Goal: Information Seeking & Learning: Learn about a topic

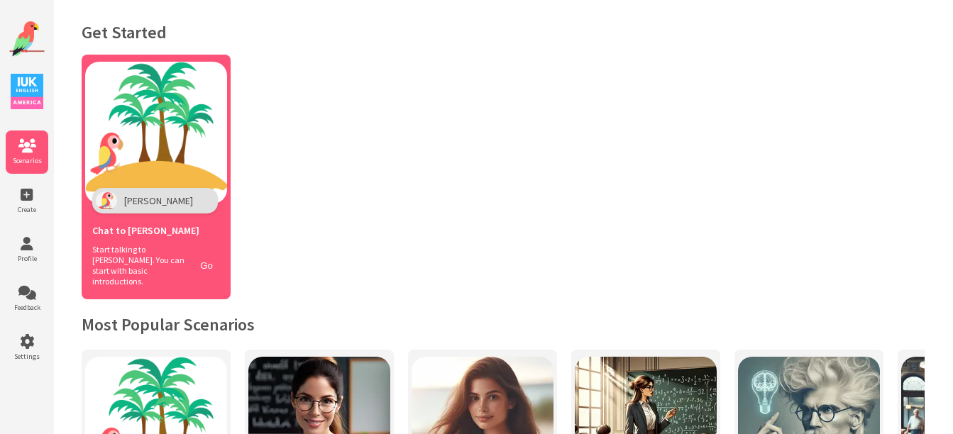
click at [173, 212] on div "Chat to [PERSON_NAME] Start talking to [PERSON_NAME]. You can start with basic …" at bounding box center [156, 251] width 142 height 89
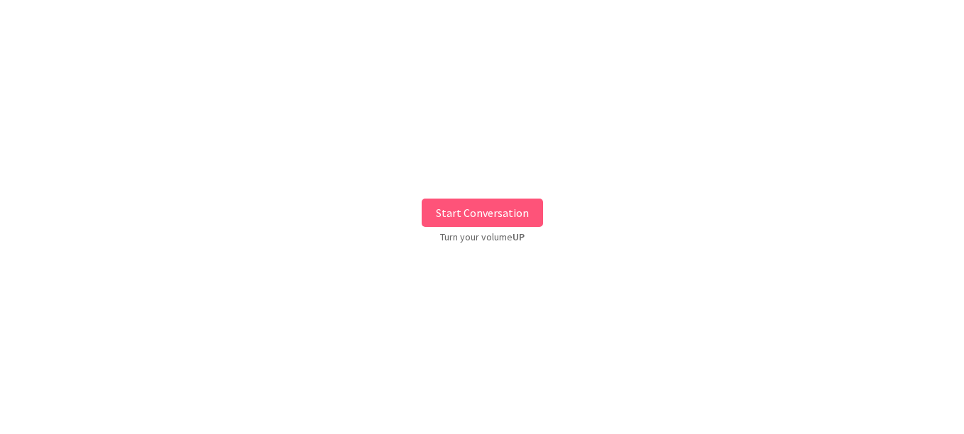
click at [466, 220] on button "Start Conversation" at bounding box center [482, 213] width 121 height 28
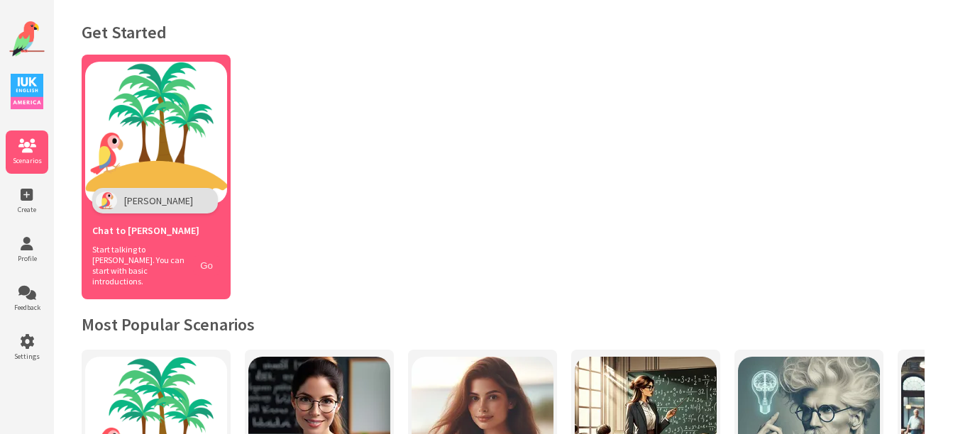
click at [207, 257] on button "Go" at bounding box center [206, 266] width 27 height 21
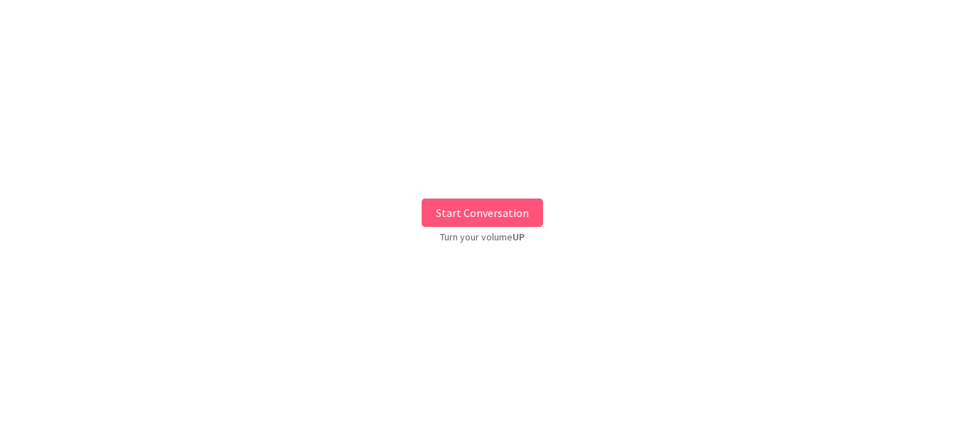
click at [459, 213] on button "Start Conversation" at bounding box center [482, 213] width 121 height 28
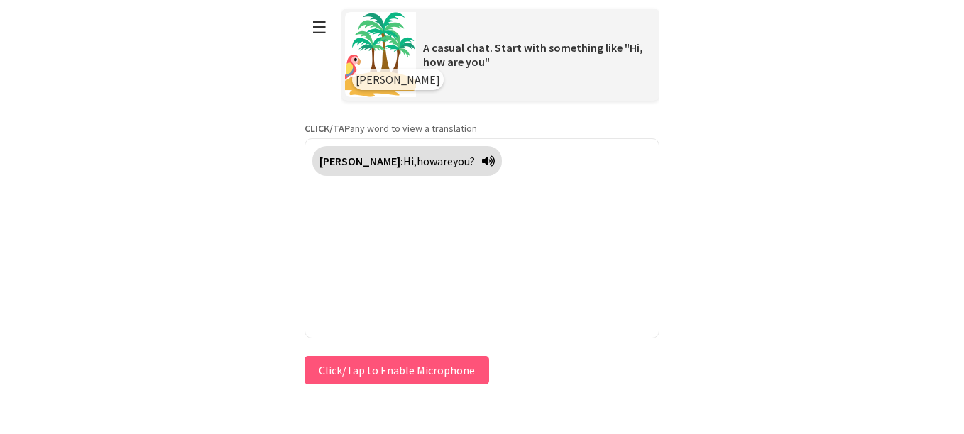
click at [427, 374] on button "Click/Tap to Enable Microphone" at bounding box center [396, 370] width 185 height 28
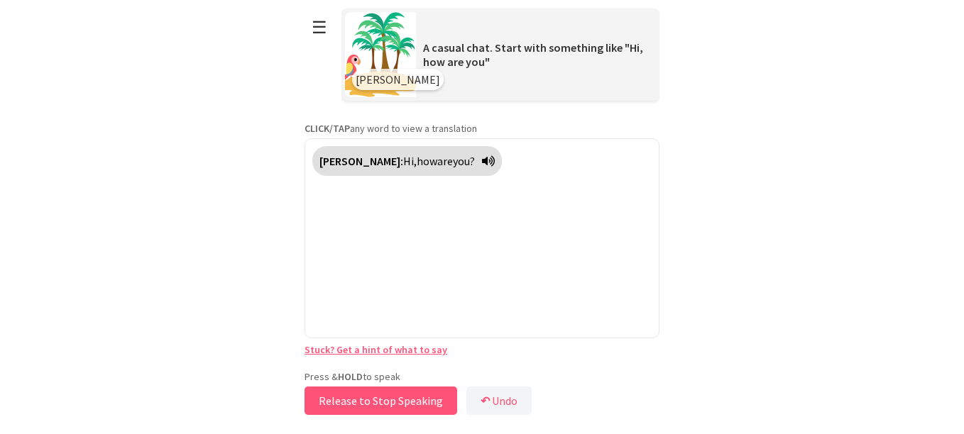
click at [407, 400] on button "Release to Stop Speaking" at bounding box center [380, 401] width 153 height 28
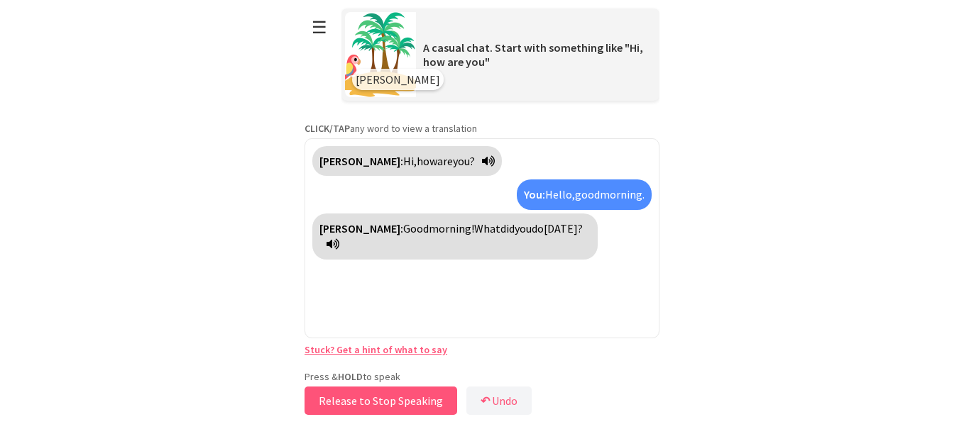
click at [398, 399] on button "Release to Stop Speaking" at bounding box center [380, 401] width 153 height 28
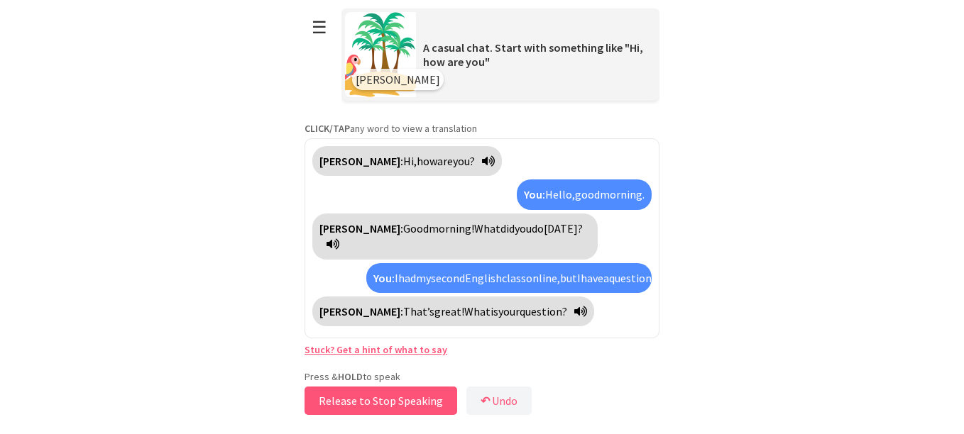
click at [394, 400] on button "Release to Stop Speaking" at bounding box center [380, 401] width 153 height 28
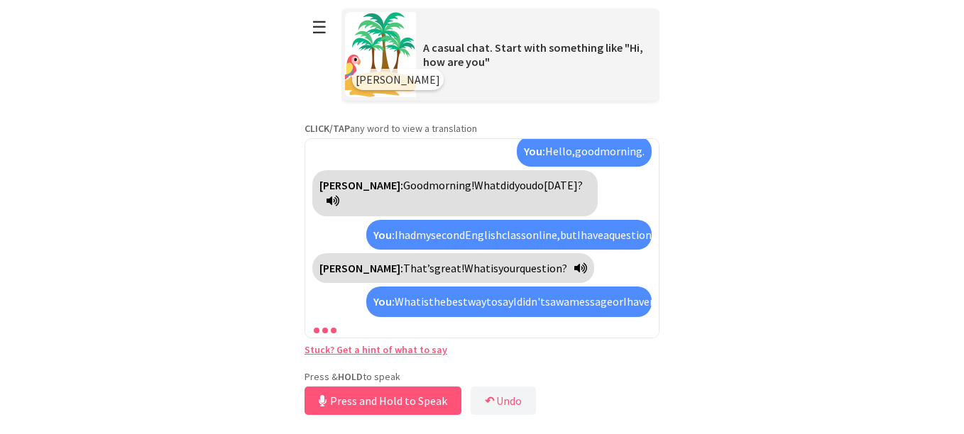
scroll to position [92, 0]
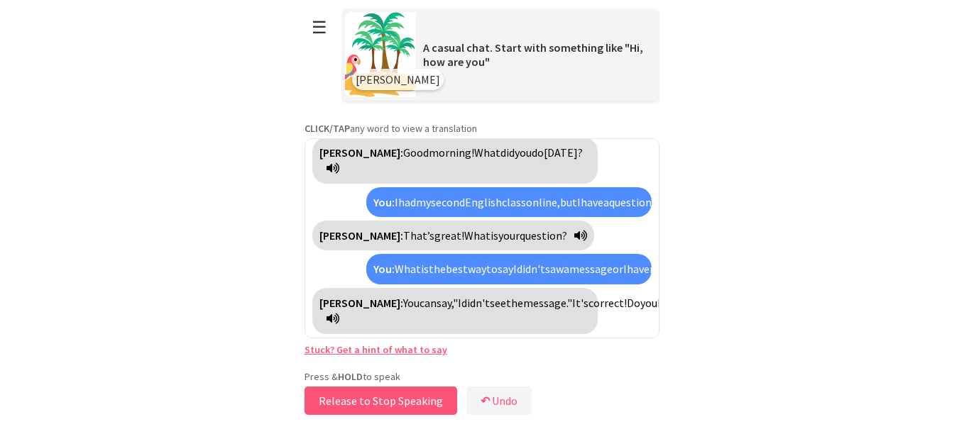
click at [380, 402] on button "Release to Stop Speaking" at bounding box center [380, 401] width 153 height 28
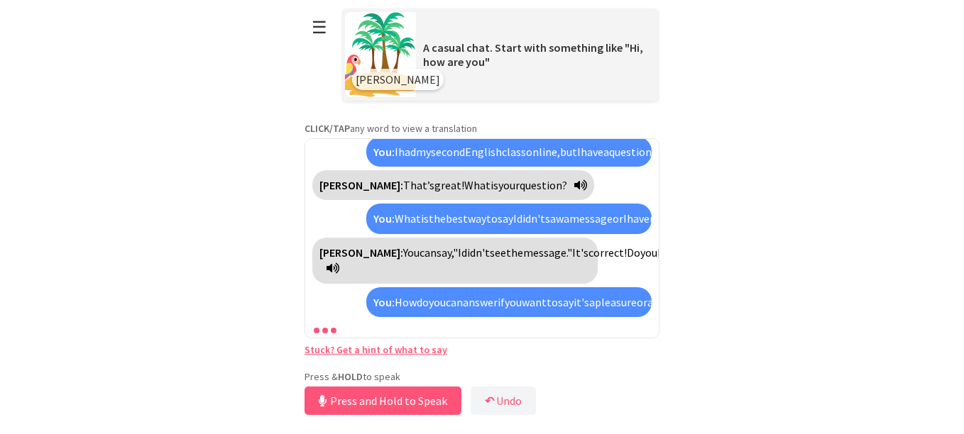
scroll to position [190, 0]
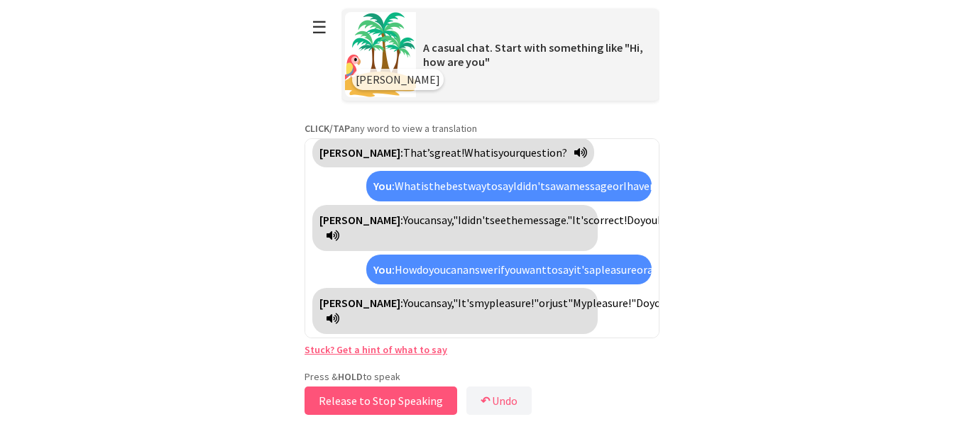
click at [380, 402] on button "Release to Stop Speaking" at bounding box center [380, 401] width 153 height 28
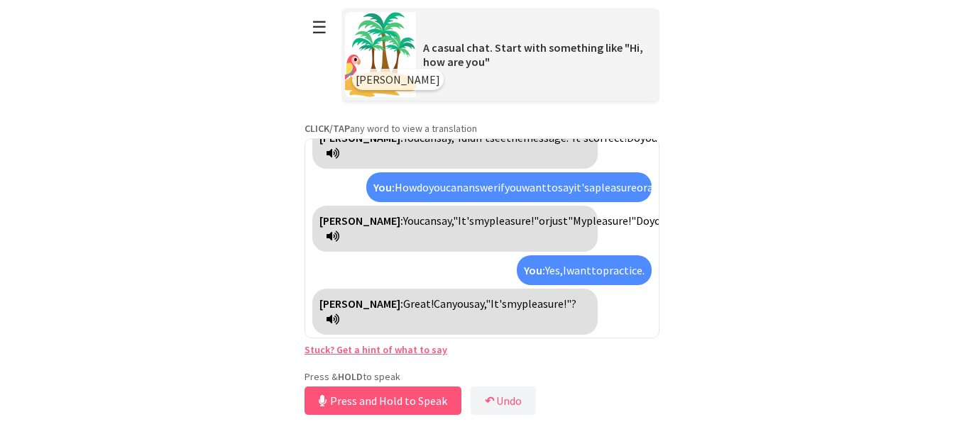
scroll to position [258, 0]
click at [380, 402] on button "Release to Stop Speaking" at bounding box center [380, 401] width 153 height 28
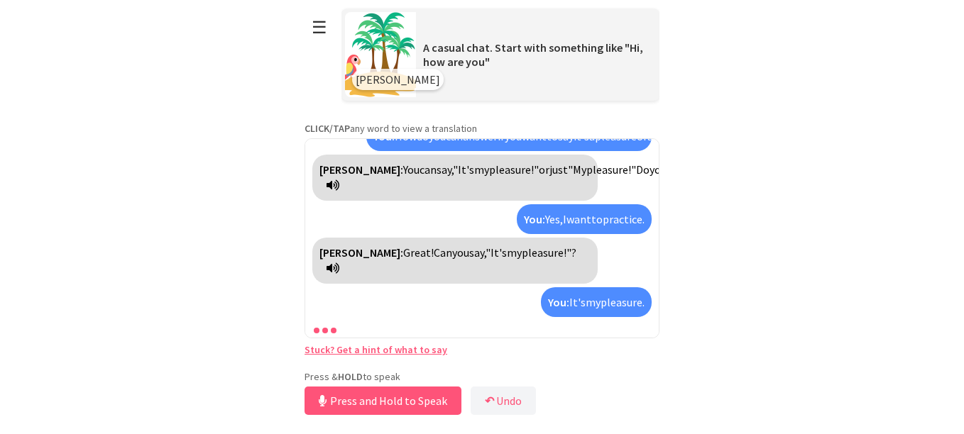
scroll to position [357, 0]
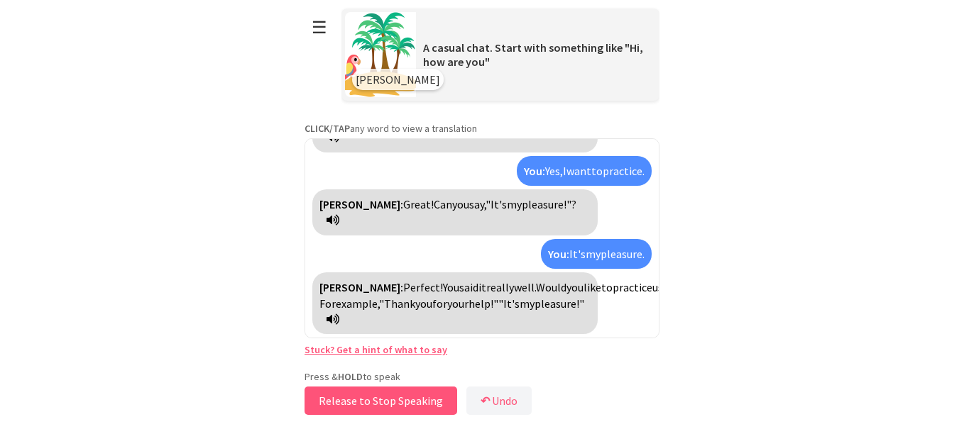
click at [380, 403] on button "Release to Stop Speaking" at bounding box center [380, 401] width 153 height 28
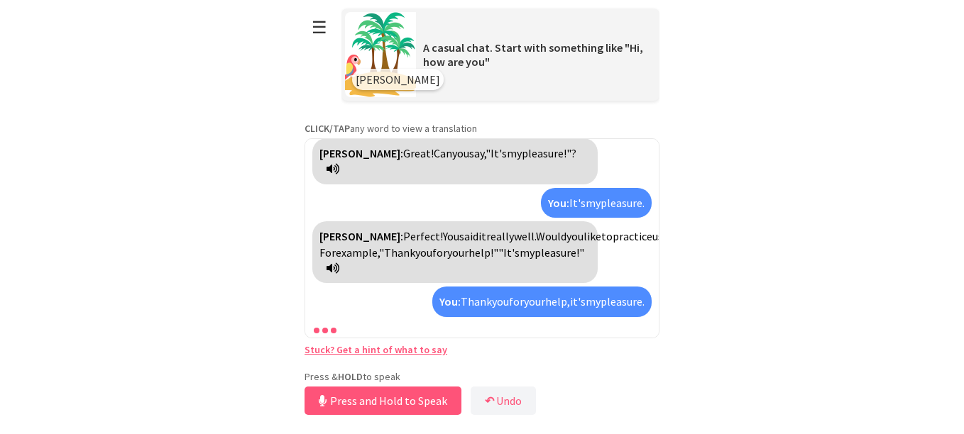
scroll to position [456, 0]
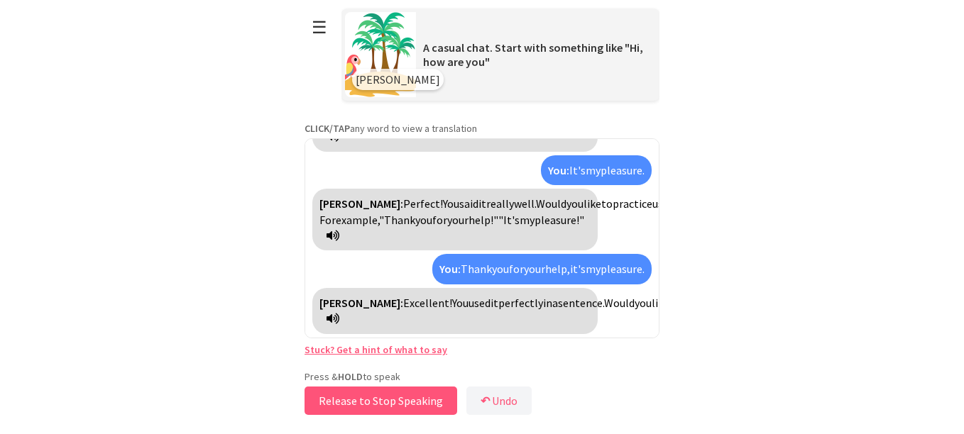
click at [380, 403] on button "Release to Stop Speaking" at bounding box center [380, 401] width 153 height 28
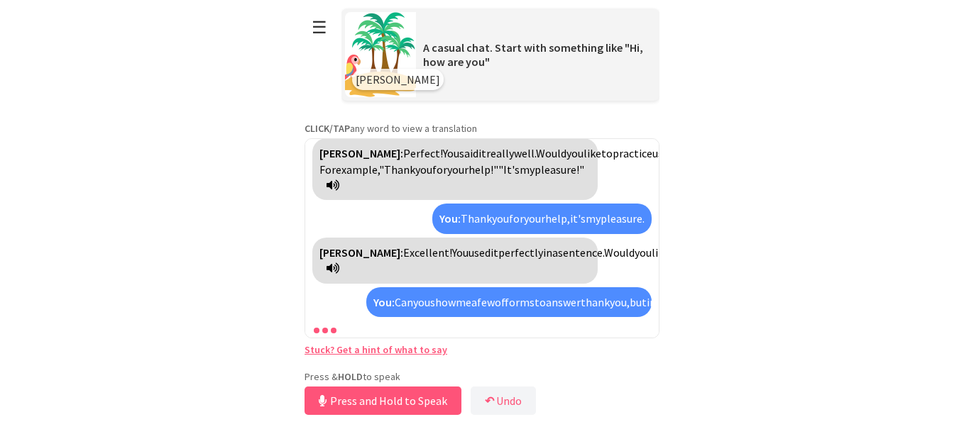
scroll to position [650, 0]
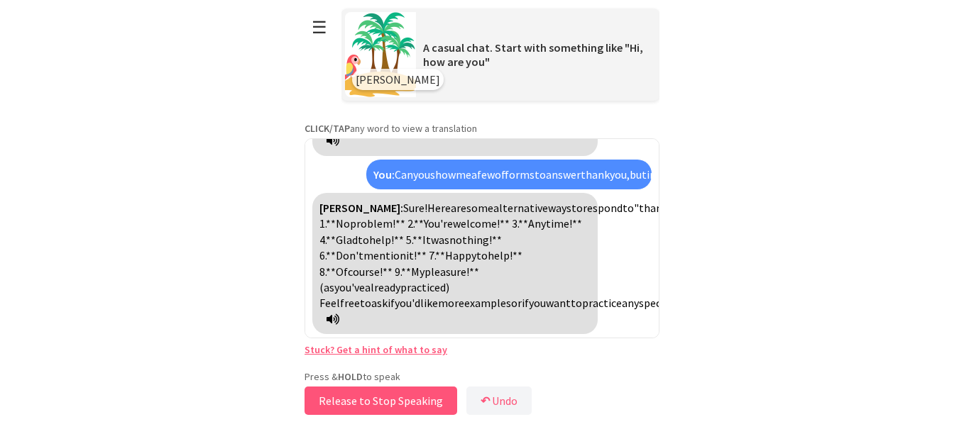
click at [377, 404] on button "Release to Stop Speaking" at bounding box center [380, 401] width 153 height 28
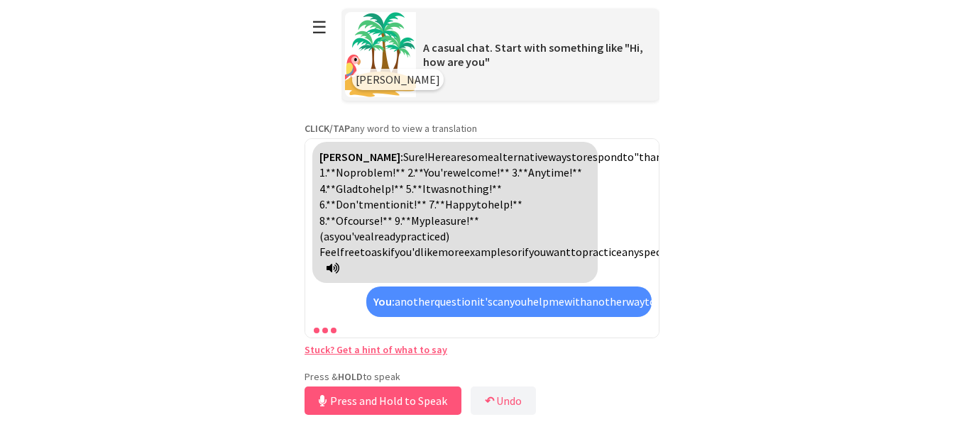
scroll to position [829, 0]
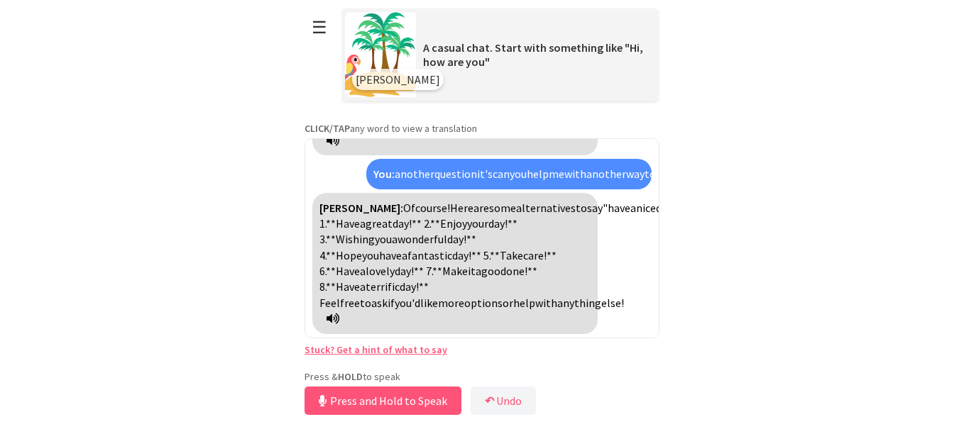
click at [839, 169] on html "**********" at bounding box center [482, 217] width 964 height 434
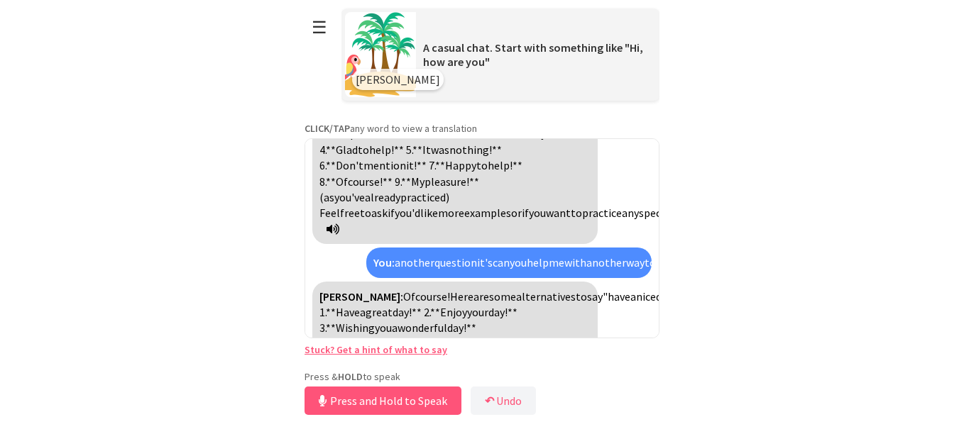
scroll to position [684, 0]
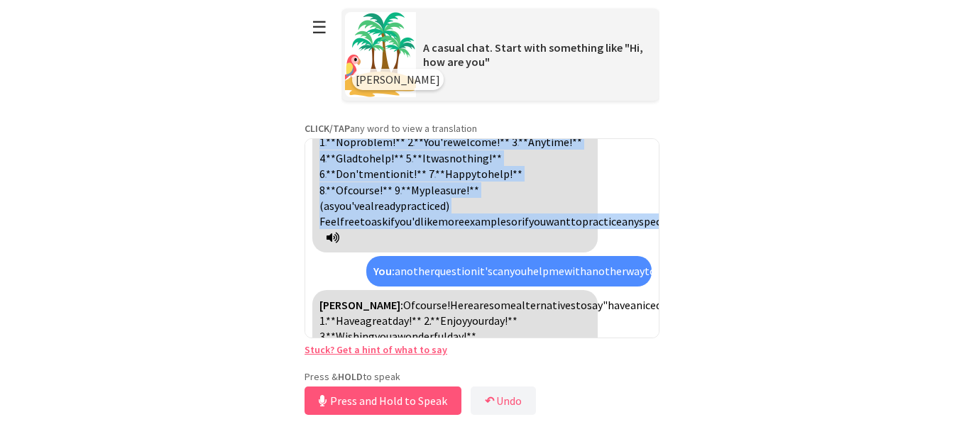
drag, startPoint x: 570, startPoint y: 270, endPoint x: 319, endPoint y: 172, distance: 269.7
click at [319, 172] on div "Polly: Sure! Here are some alternative ways to respond to "thank you": 1. **No …" at bounding box center [454, 181] width 285 height 141
copy div "Polly: Sure! Here are some alternative ways to respond to "thank you": 1. **No …"
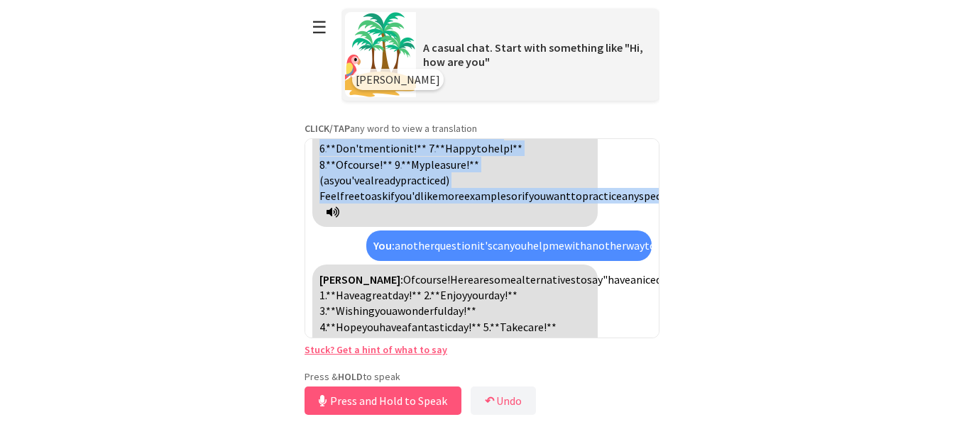
scroll to position [713, 0]
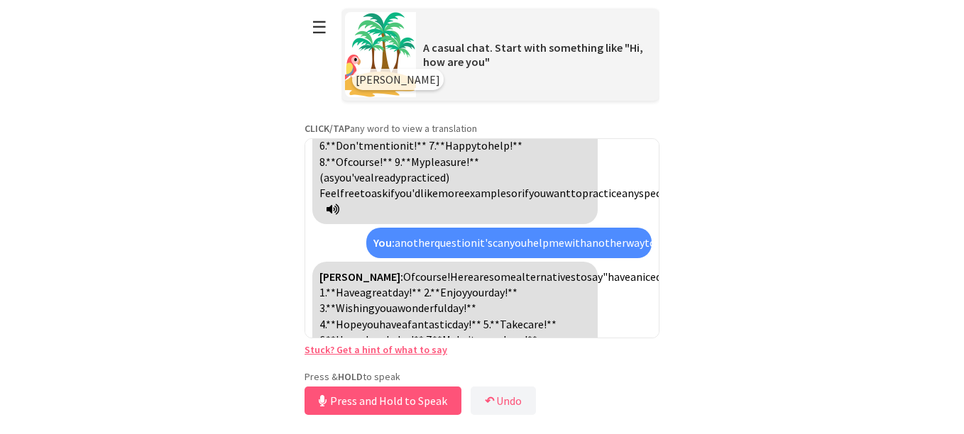
click at [357, 2] on div "Polly A casual chat. Start with something like "Hi, how are you"" at bounding box center [500, 54] width 318 height 106
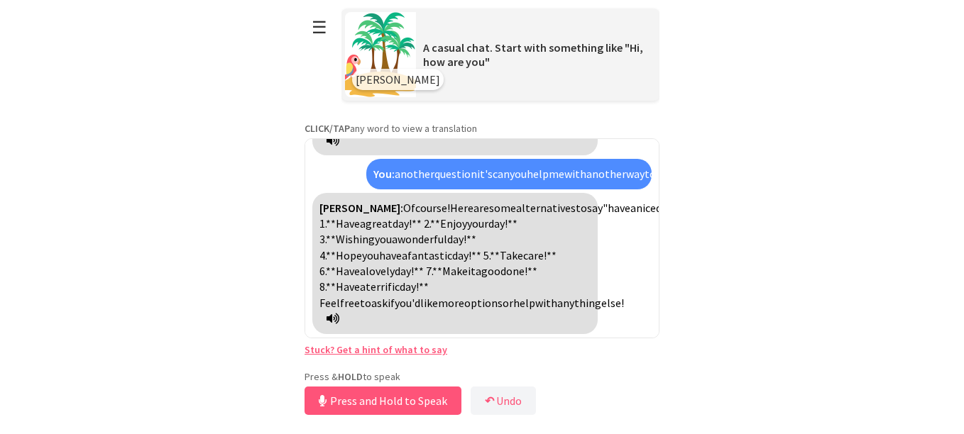
scroll to position [829, 0]
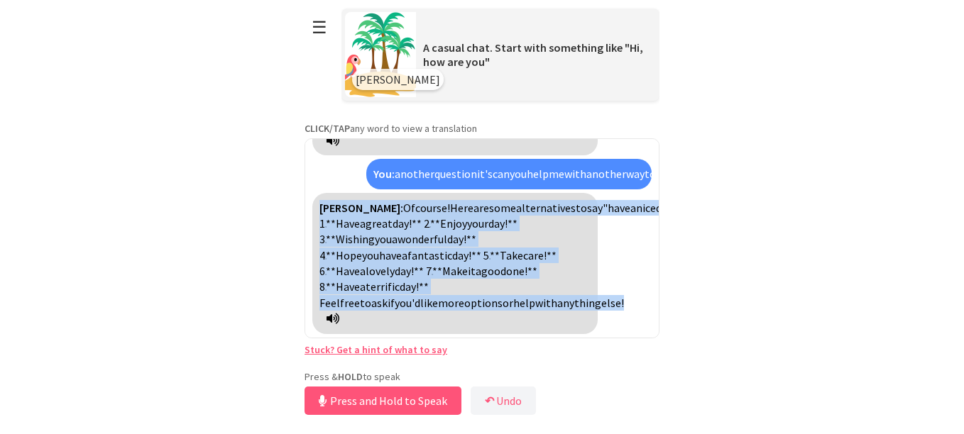
drag, startPoint x: 317, startPoint y: 218, endPoint x: 522, endPoint y: 334, distance: 235.5
click at [522, 334] on div "Polly: Of course! Here are some alternatives to say "have a nice day": 1. **Hav…" at bounding box center [454, 263] width 285 height 141
copy div "Polly: Of course! Here are some alternatives to say "have a nice day": 1. **Hav…"
